Goal: Navigation & Orientation: Go to known website

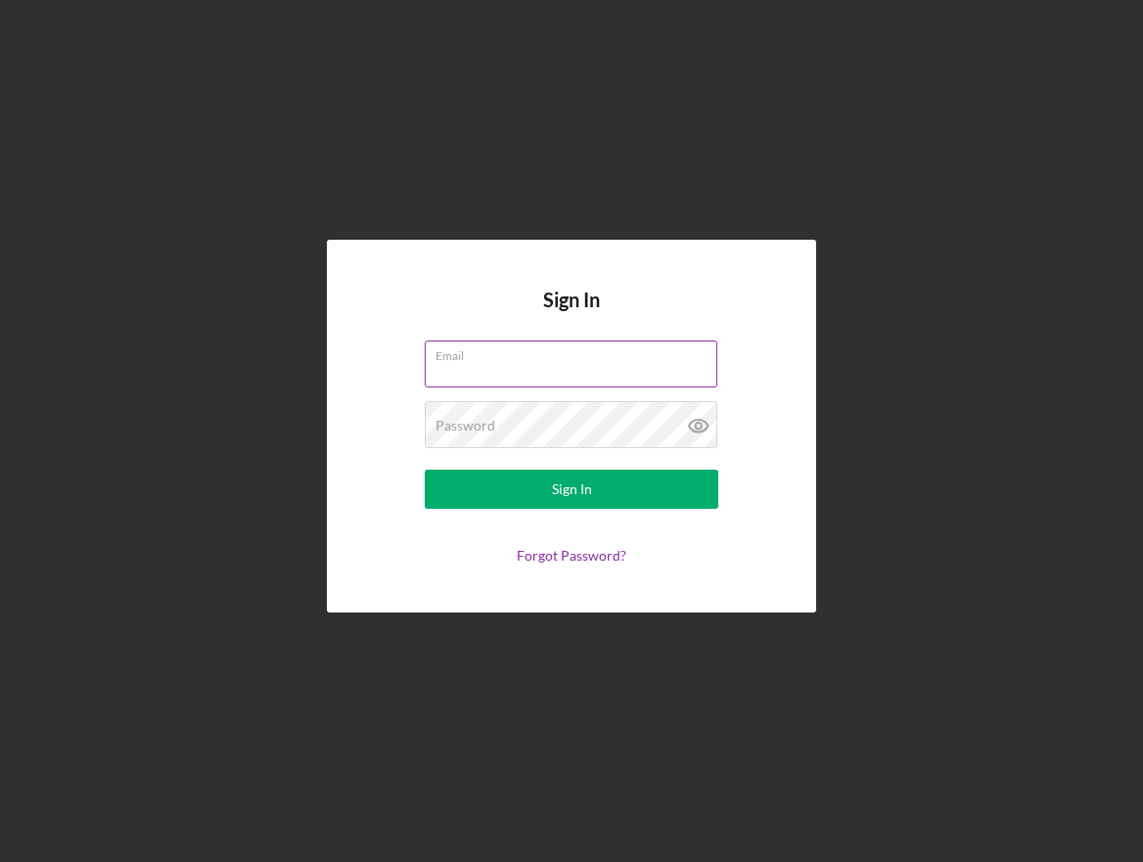
click at [484, 368] on input "Email" at bounding box center [571, 364] width 293 height 47
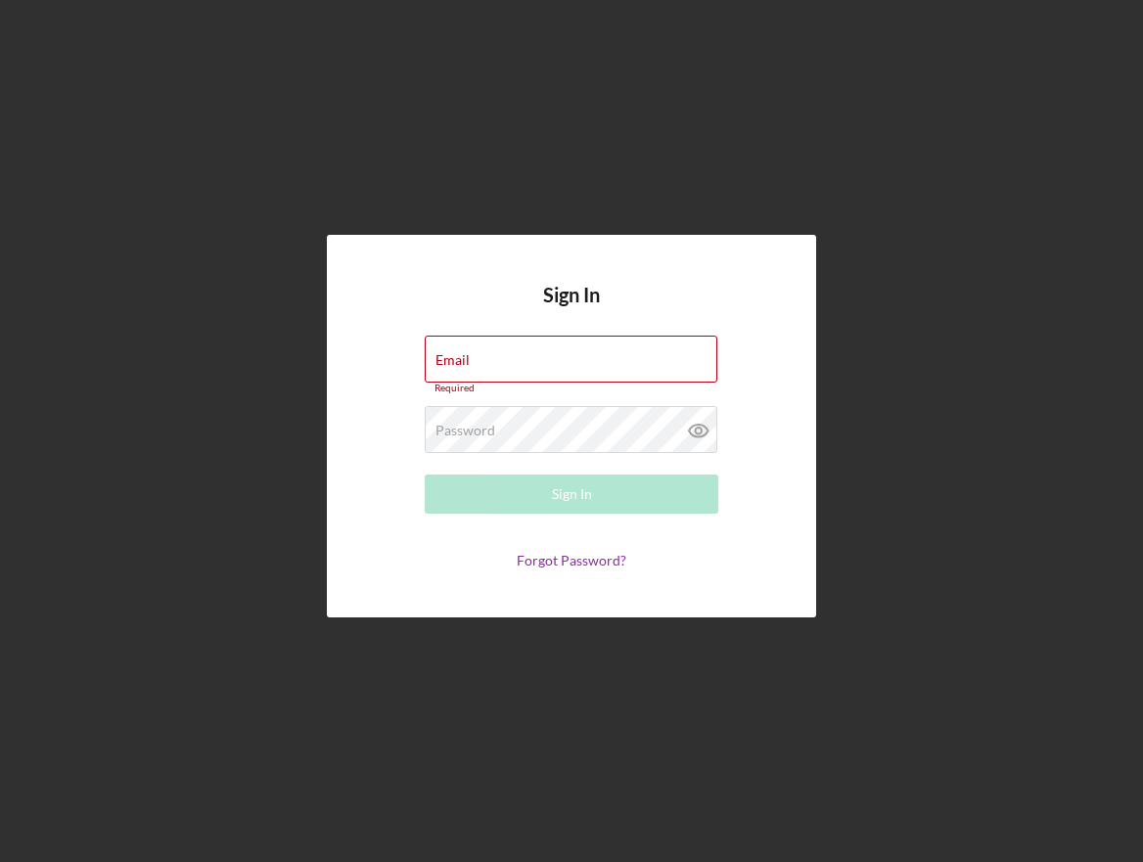
type input "[EMAIL_ADDRESS][DOMAIN_NAME]"
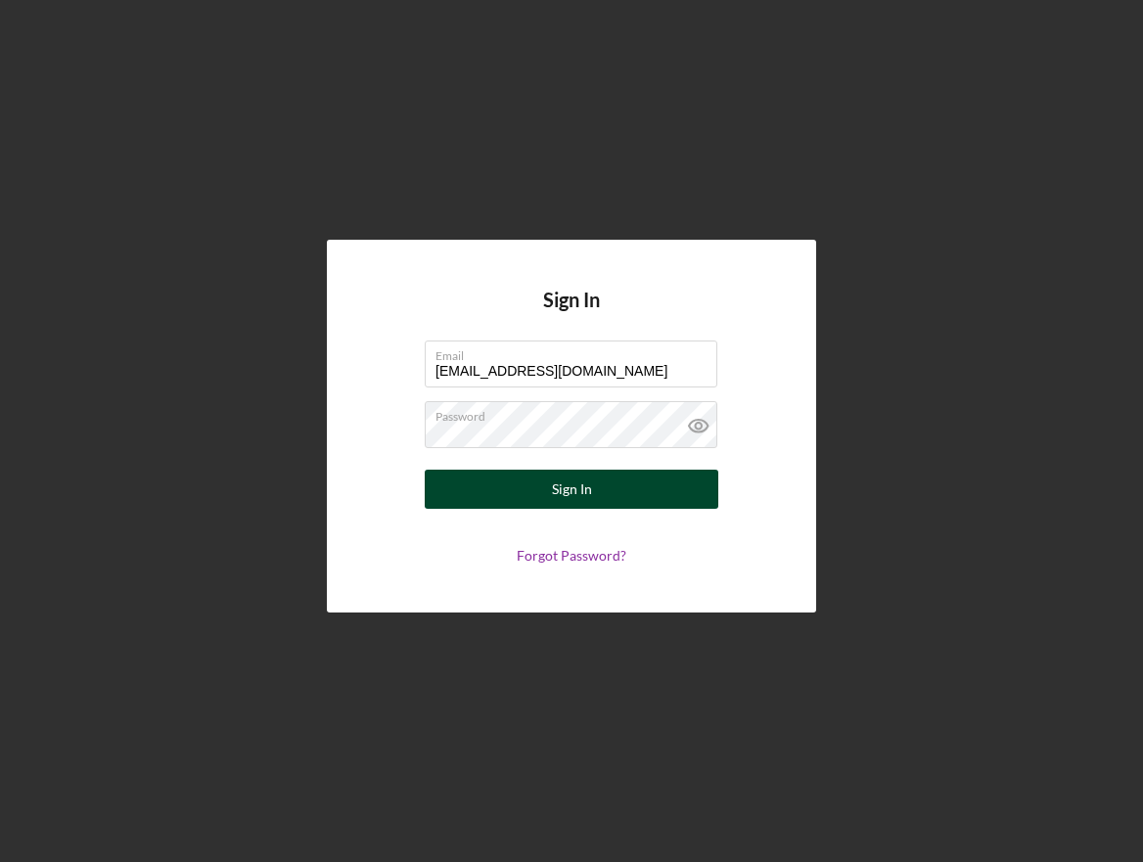
click at [569, 478] on div "Sign In" at bounding box center [572, 489] width 40 height 39
